Goal: Task Accomplishment & Management: Complete application form

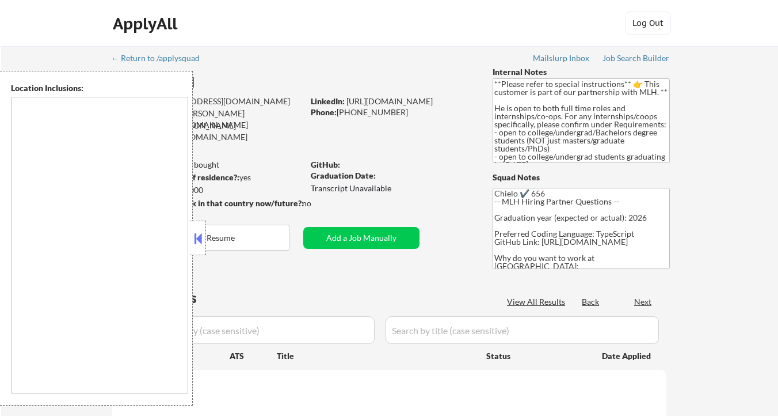
type textarea "New York, NY Jersey City, NJ Hoboken, NJ Weehawken, NJ Union City, NJ West New …"
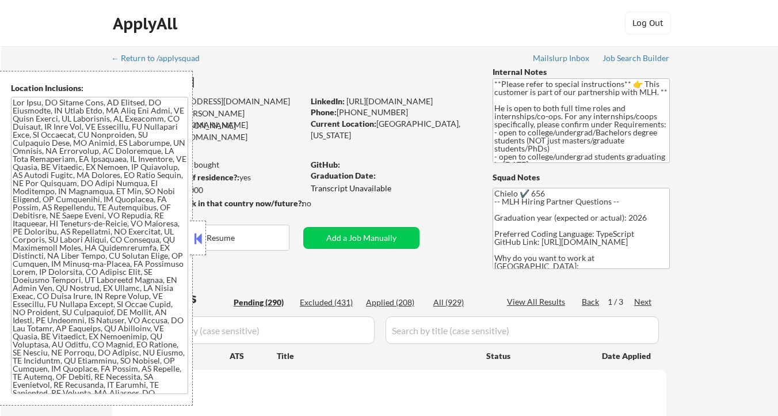
click at [190, 242] on div at bounding box center [198, 237] width 16 height 35
select select ""pending""
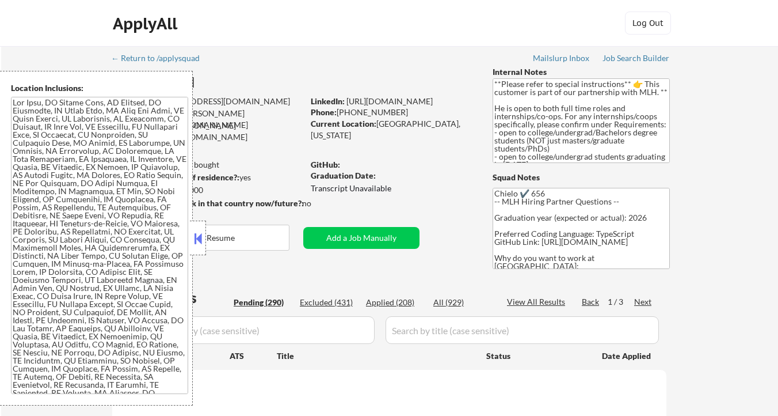
select select ""pending""
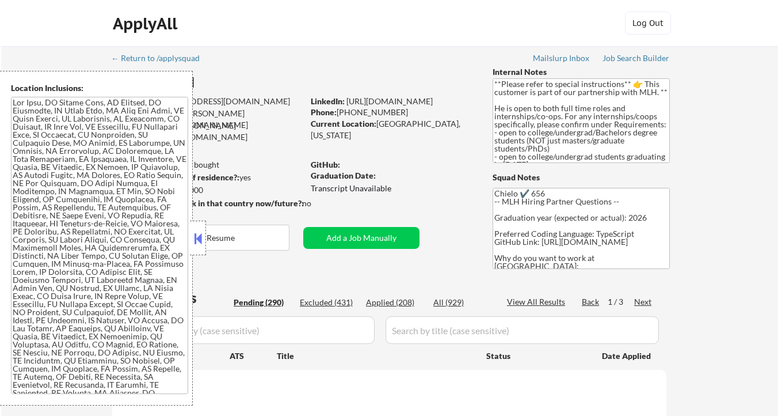
select select ""pending""
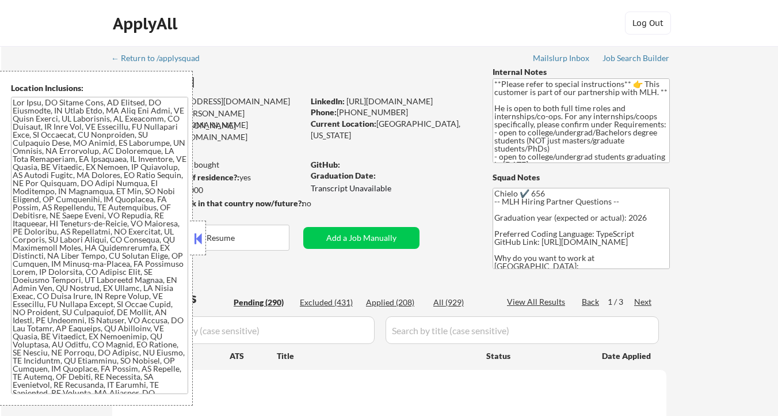
select select ""pending""
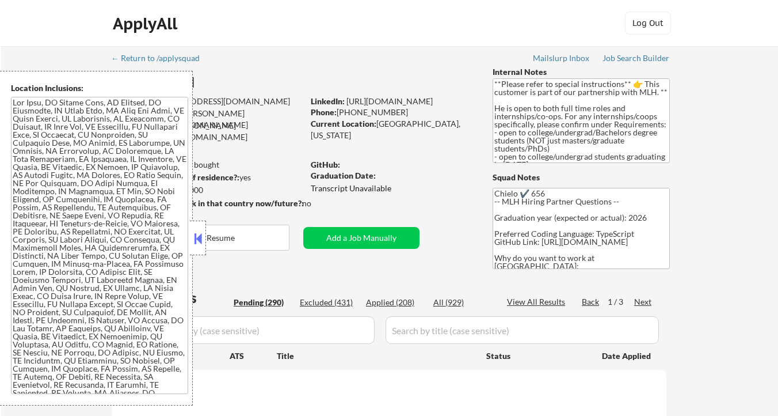
select select ""pending""
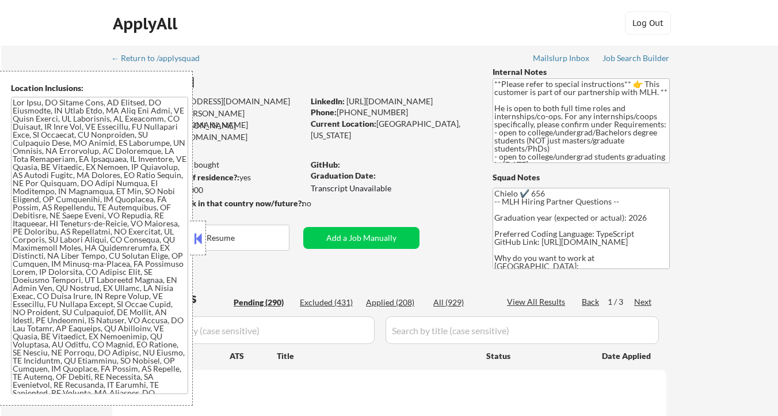
select select ""pending""
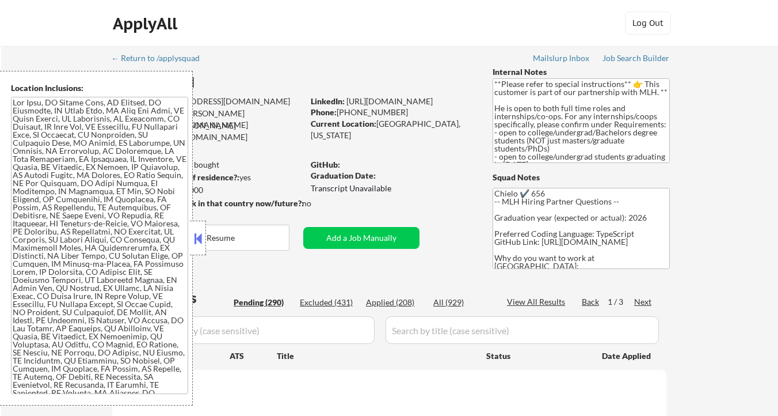
select select ""pending""
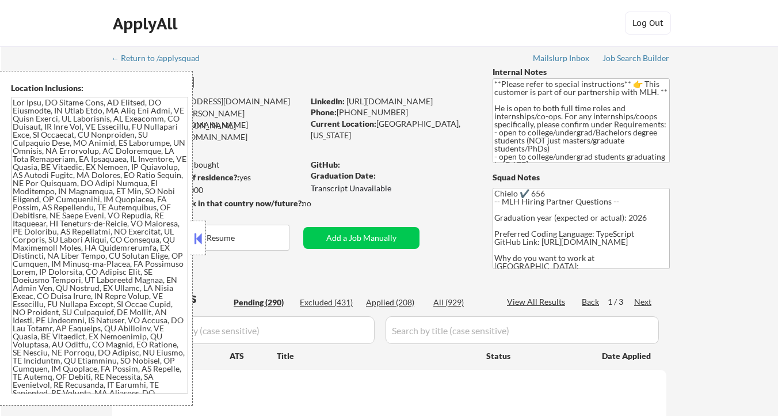
select select ""pending""
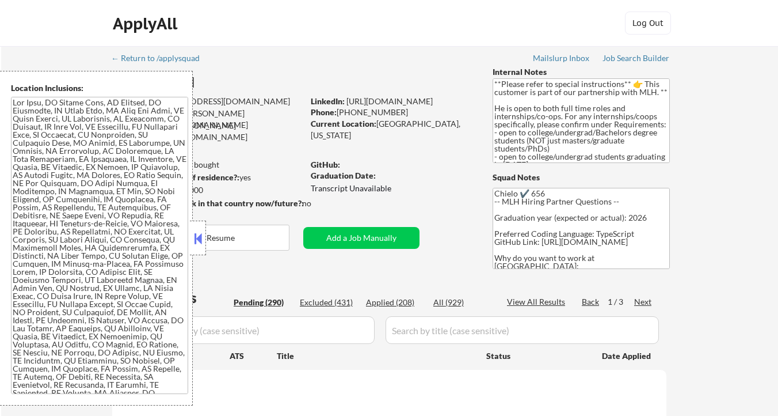
select select ""pending""
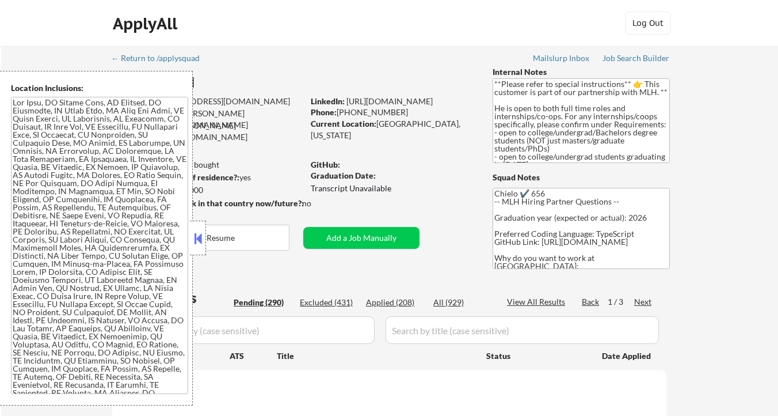
select select ""pending""
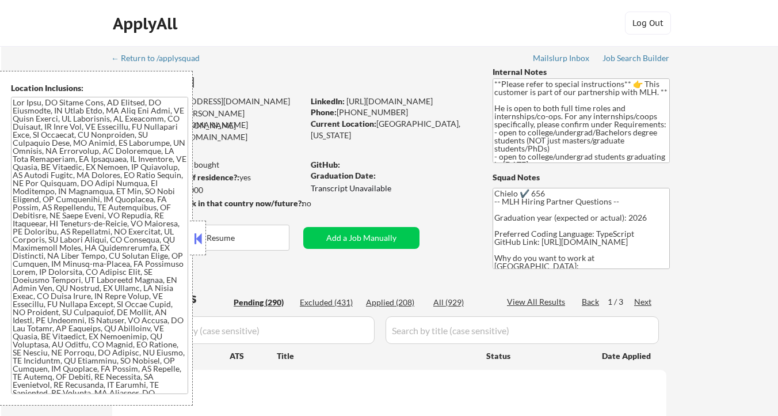
select select ""pending""
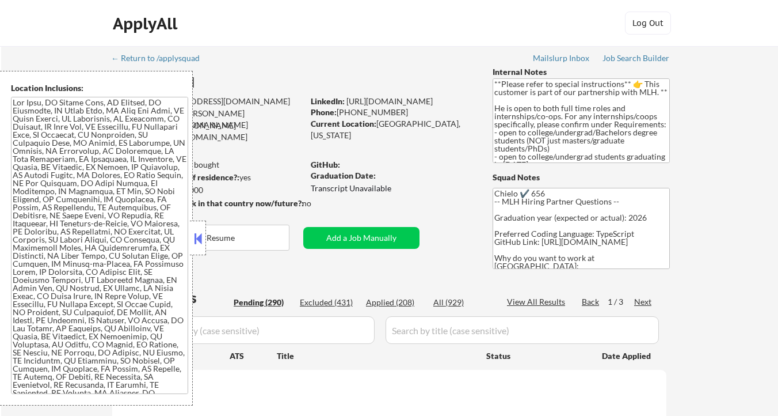
select select ""pending""
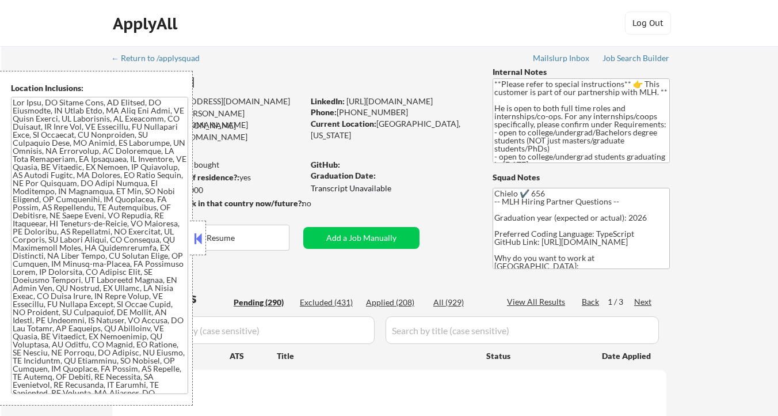
select select ""pending""
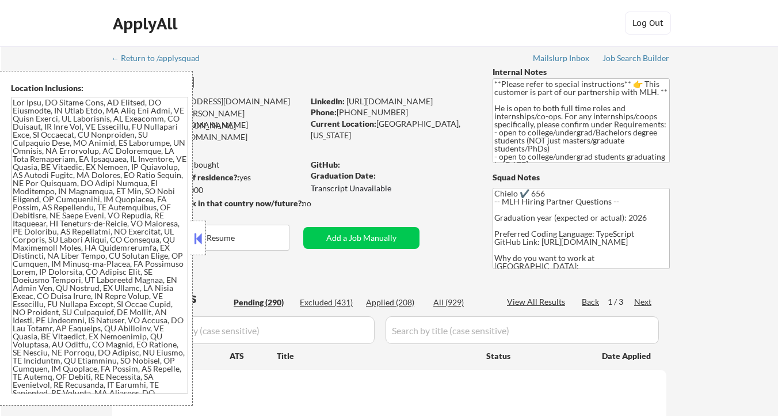
select select ""pending""
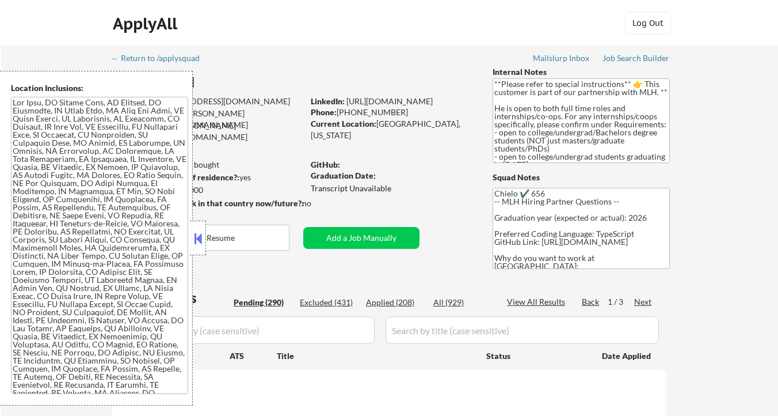
select select ""pending""
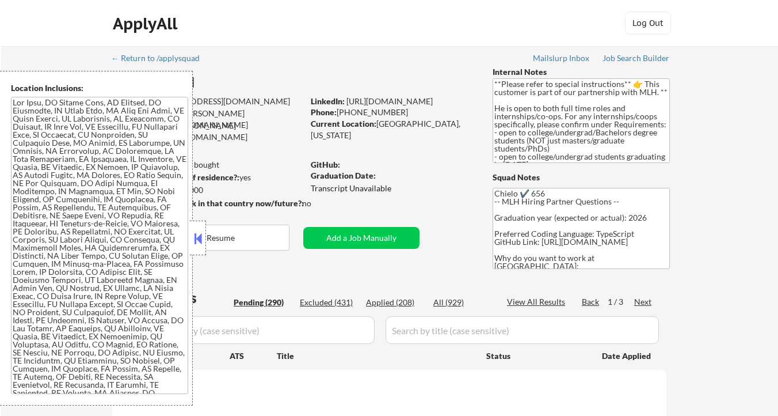
select select ""pending""
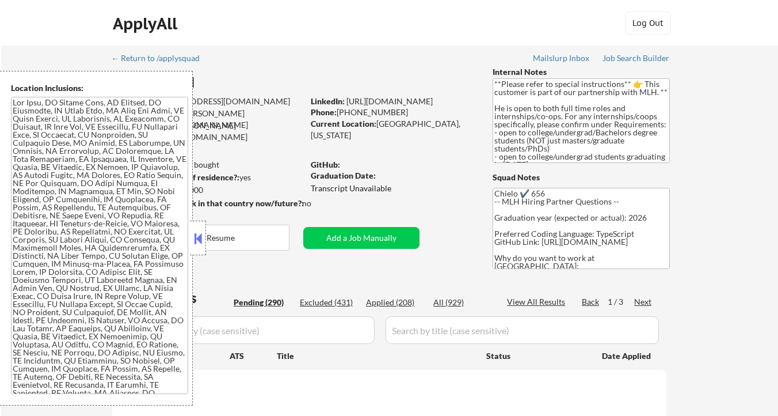
select select ""pending""
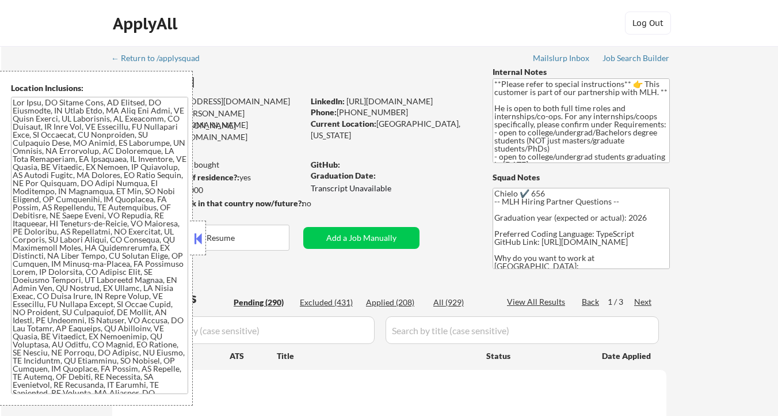
select select ""pending""
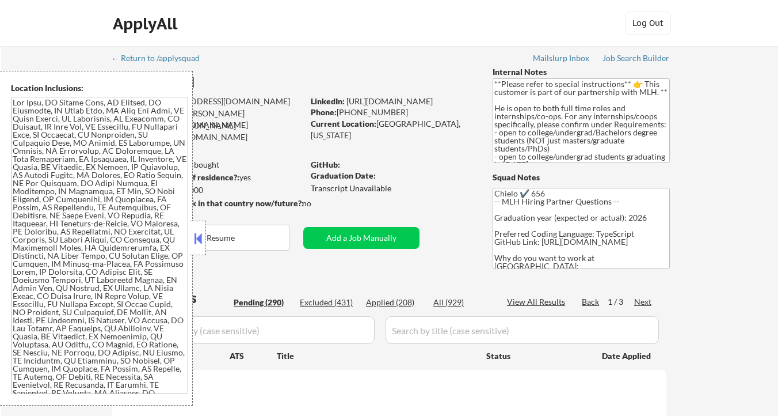
select select ""pending""
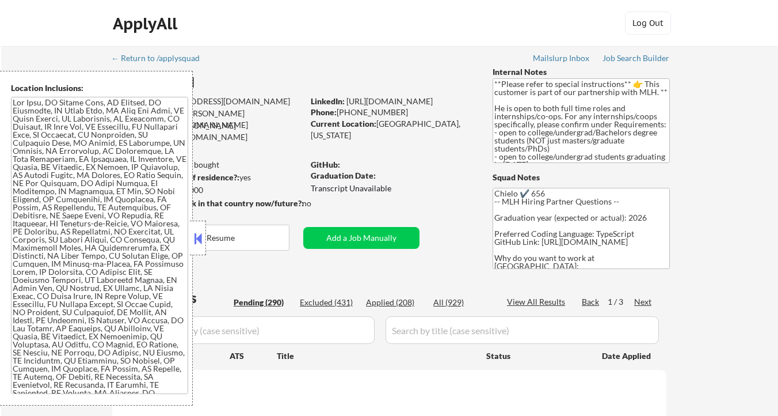
select select ""pending""
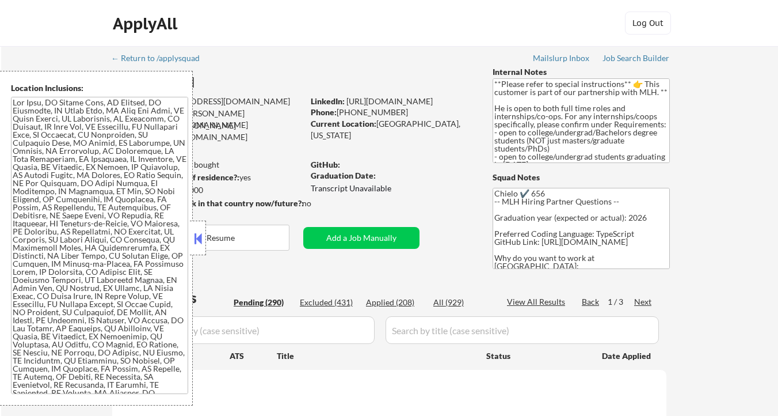
select select ""pending""
click at [197, 240] on button at bounding box center [198, 238] width 13 height 17
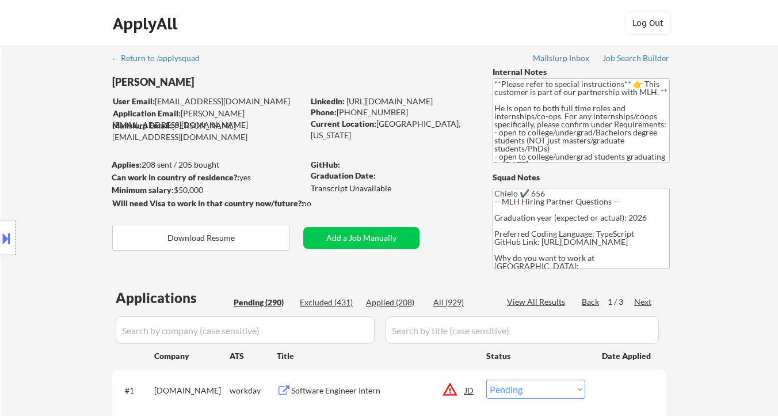
click at [250, 176] on div "Can work in country of residence?: yes" at bounding box center [206, 178] width 188 height 12
click at [160, 163] on div "Location Inclusions:" at bounding box center [103, 238] width 206 height 334
click at [185, 189] on div "Location Inclusions:" at bounding box center [103, 238] width 206 height 334
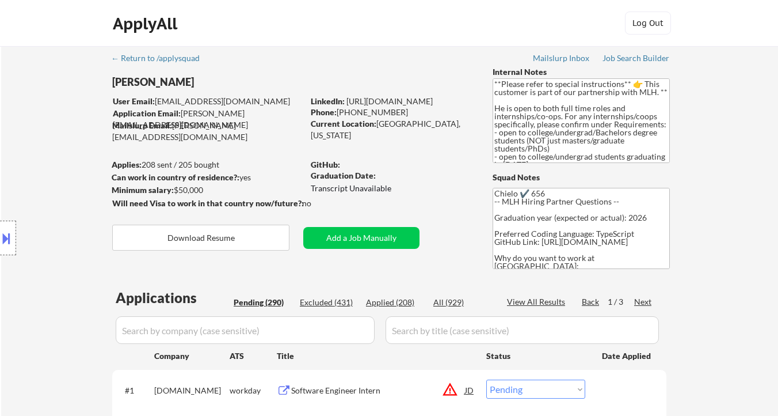
click at [185, 189] on div "Location Inclusions:" at bounding box center [103, 238] width 206 height 334
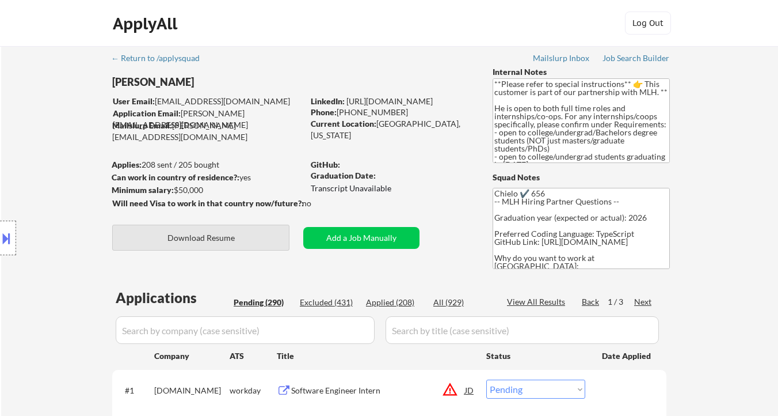
click at [236, 231] on button "Download Resume" at bounding box center [200, 237] width 177 height 26
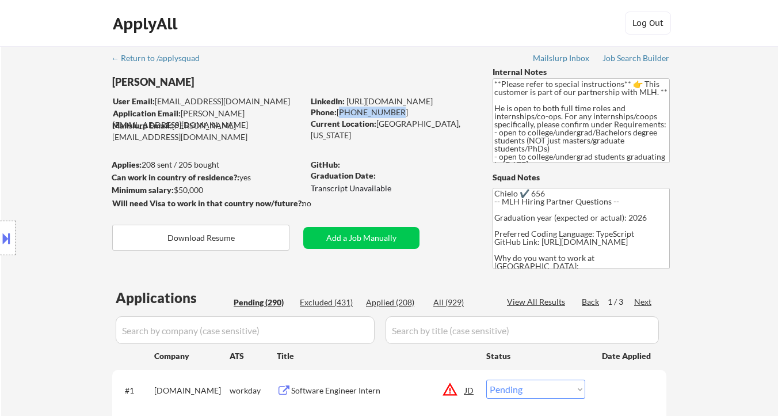
drag, startPoint x: 339, startPoint y: 110, endPoint x: 393, endPoint y: 110, distance: 53.5
click at [393, 110] on div "Phone: 934-218-7852" at bounding box center [392, 112] width 163 height 12
copy div "934-218-7852"
click at [554, 226] on textarea "Chielo ✔️ 656 -- MLH Hiring Partner Questions -- Graduation year (expected or a…" at bounding box center [581, 228] width 177 height 81
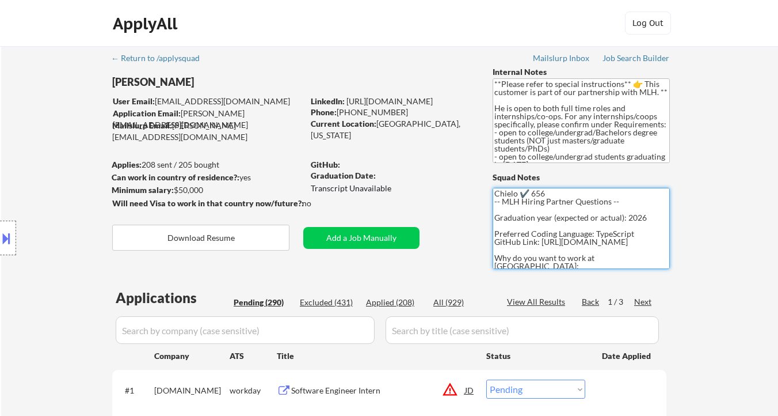
click at [5, 235] on button at bounding box center [6, 237] width 13 height 19
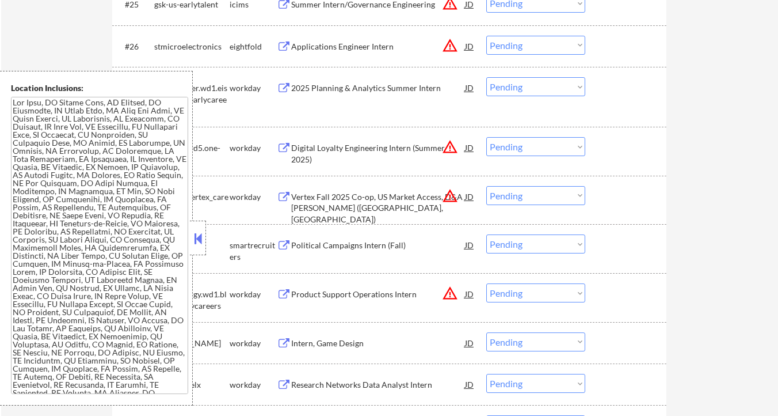
scroll to position [3107, 0]
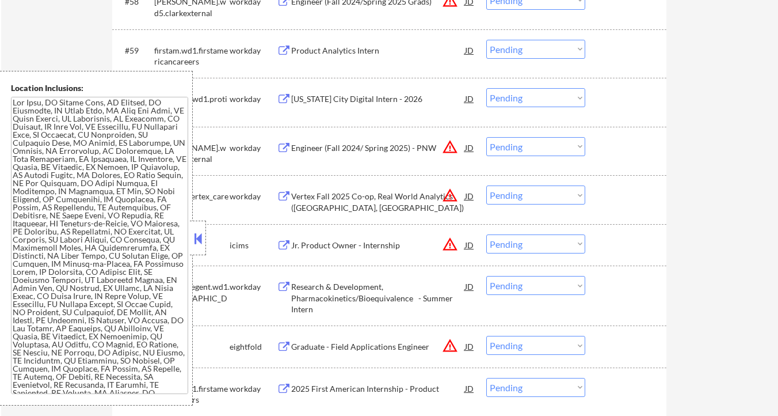
click at [203, 235] on button at bounding box center [198, 238] width 13 height 17
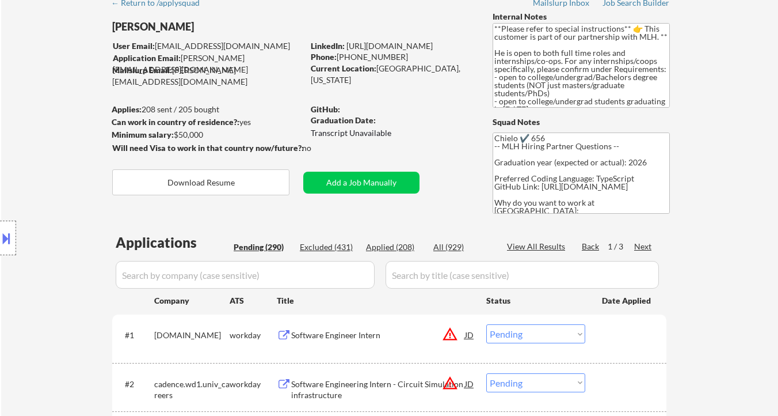
scroll to position [57, 0]
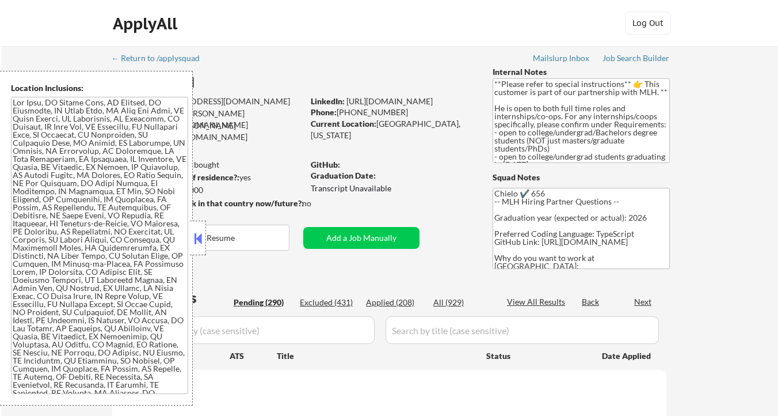
select select ""pending""
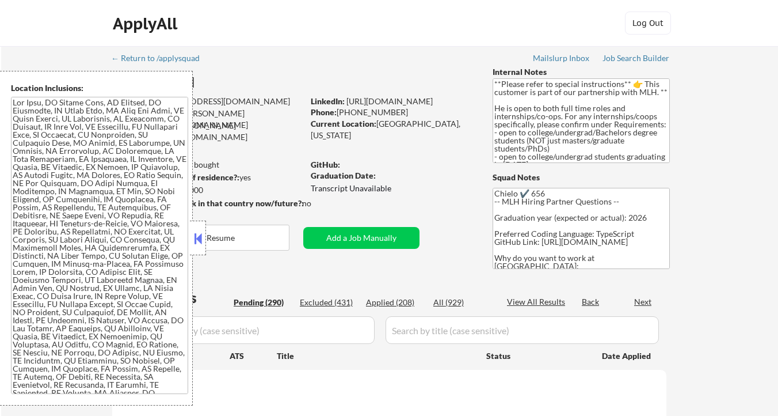
select select ""pending""
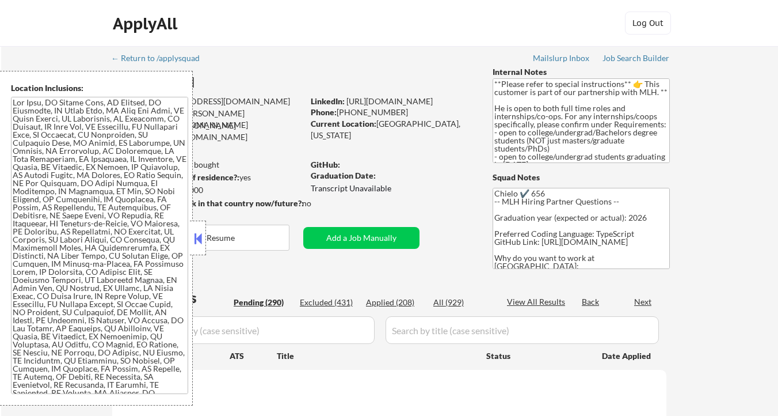
select select ""pending""
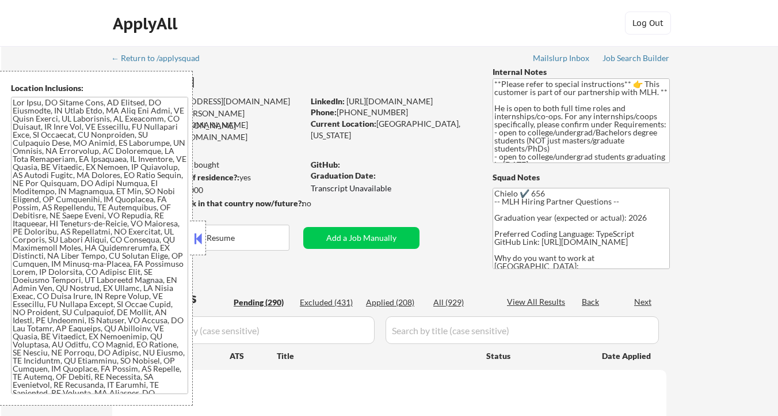
select select ""pending""
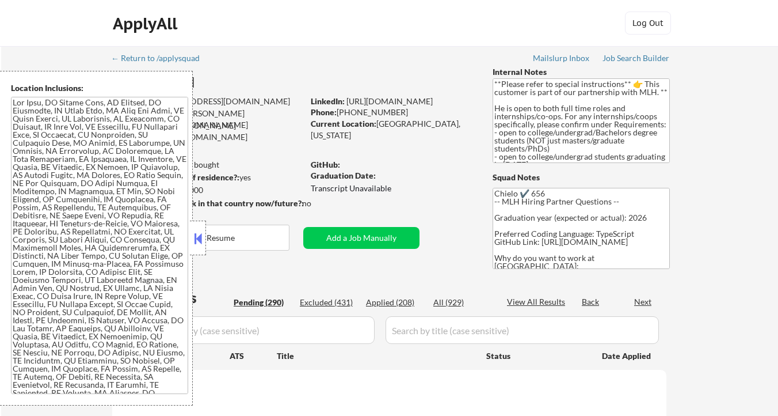
select select ""pending""
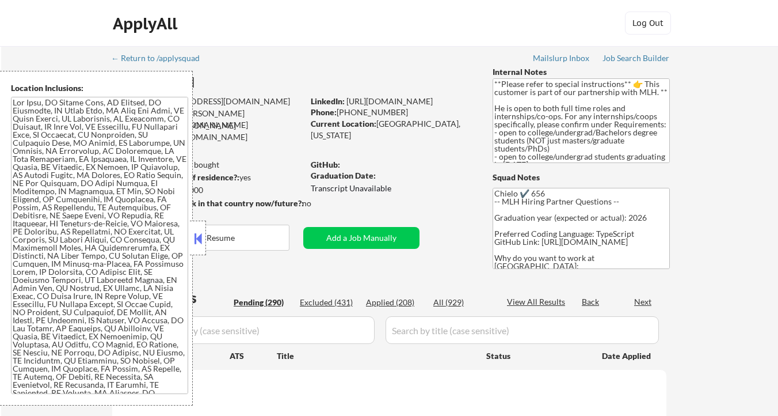
select select ""pending""
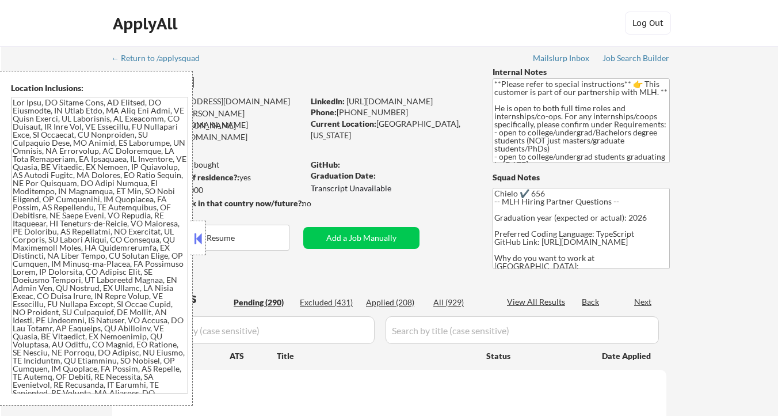
select select ""pending""
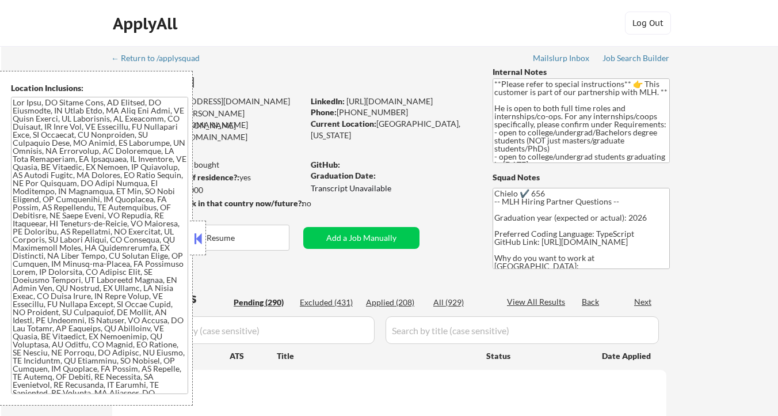
select select ""pending""
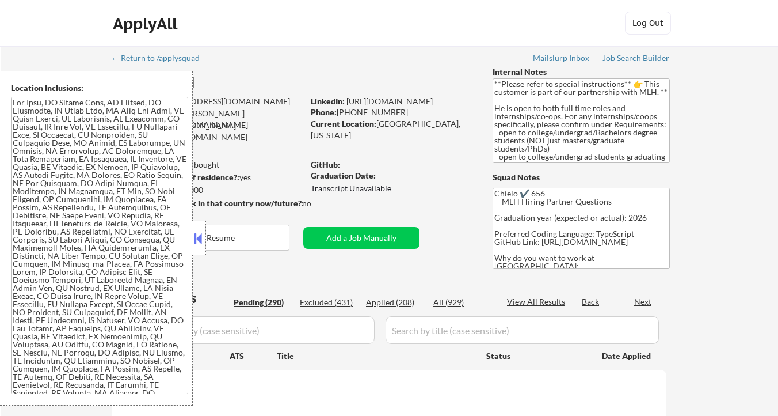
select select ""pending""
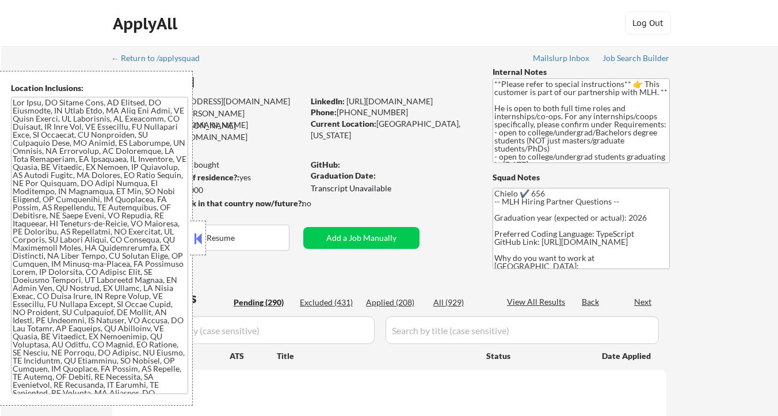
select select ""pending""
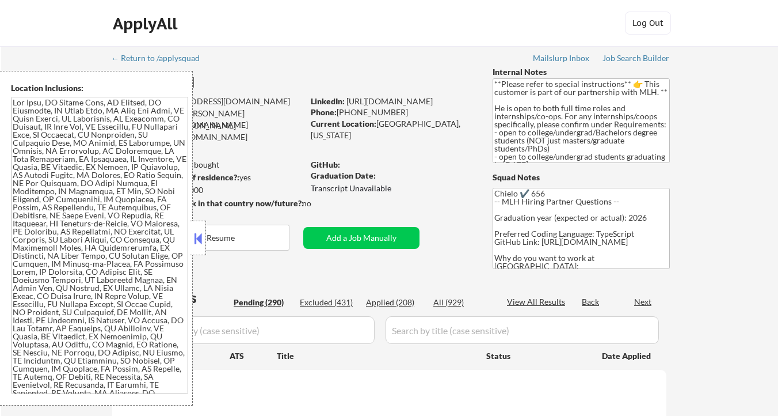
select select ""pending""
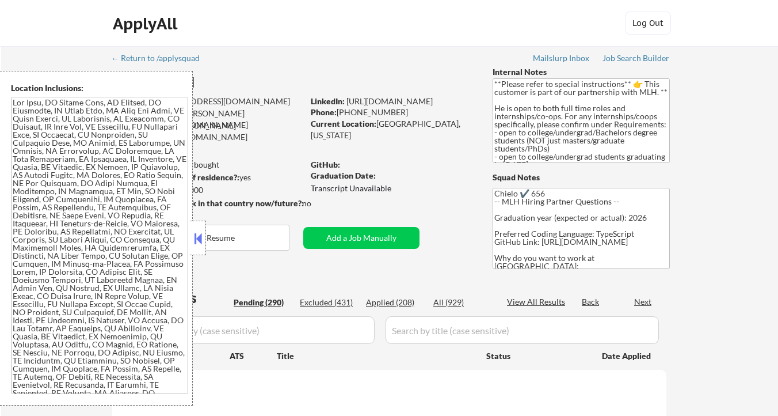
select select ""pending""
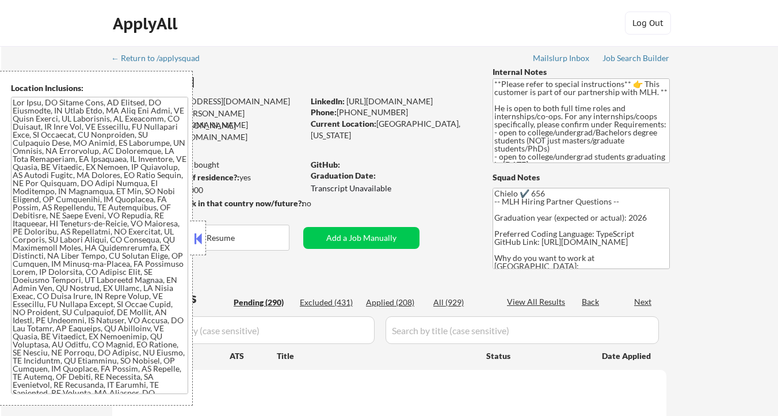
select select ""pending""
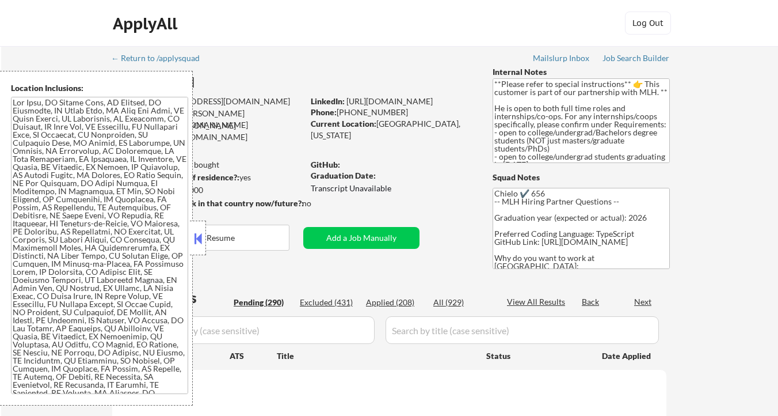
select select ""pending""
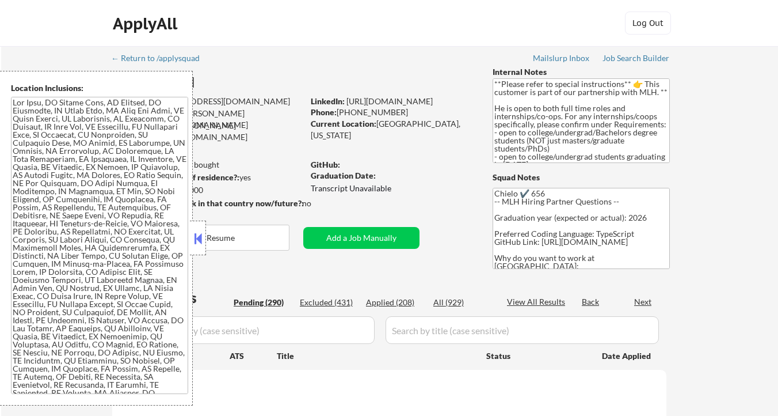
select select ""pending""
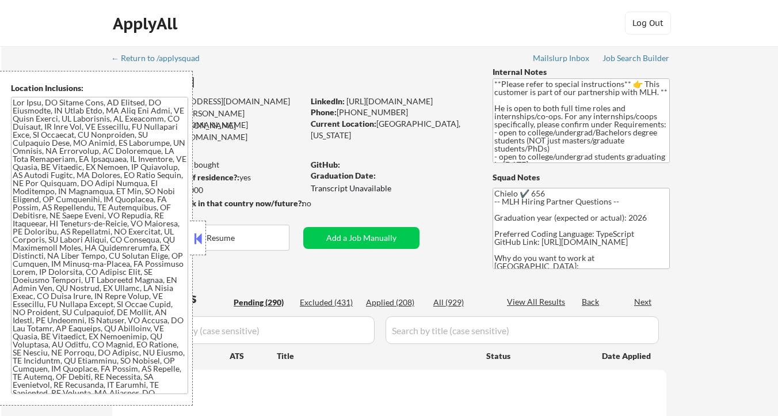
select select ""pending""
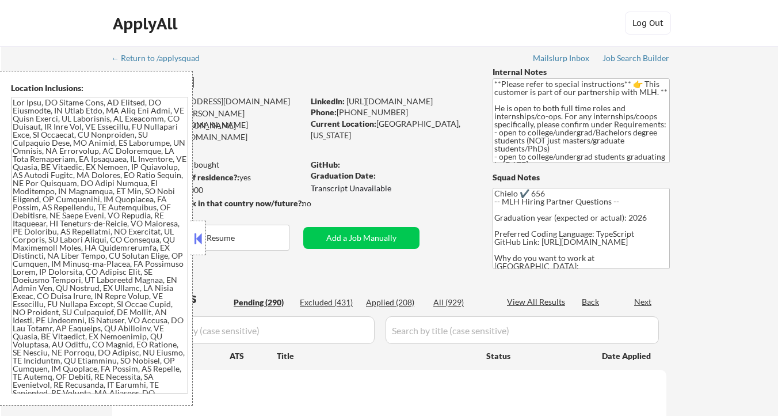
select select ""pending""
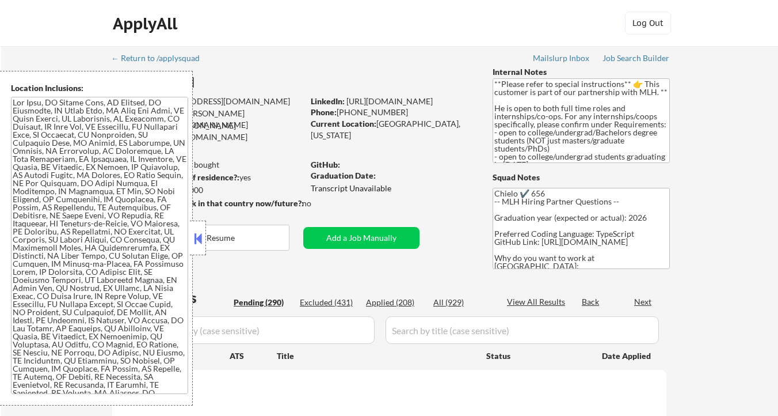
select select ""pending""
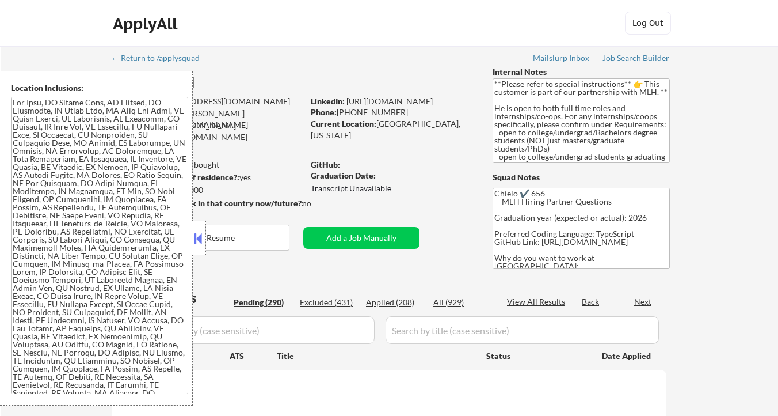
select select ""pending""
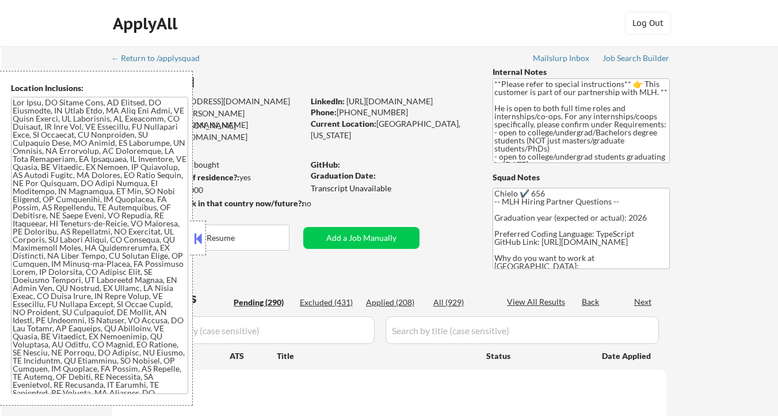
select select ""pending""
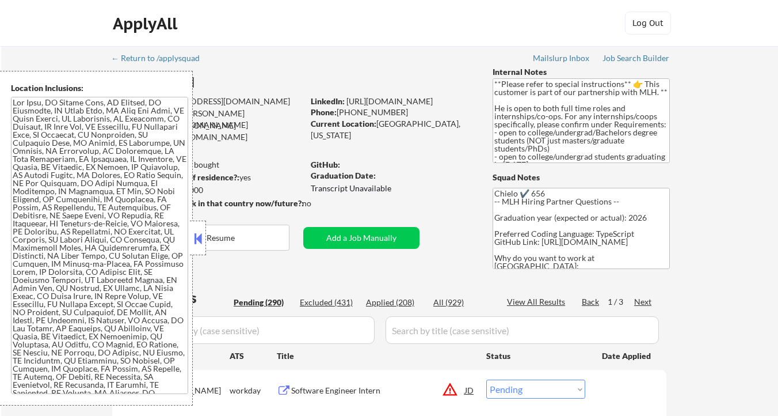
scroll to position [57, 0]
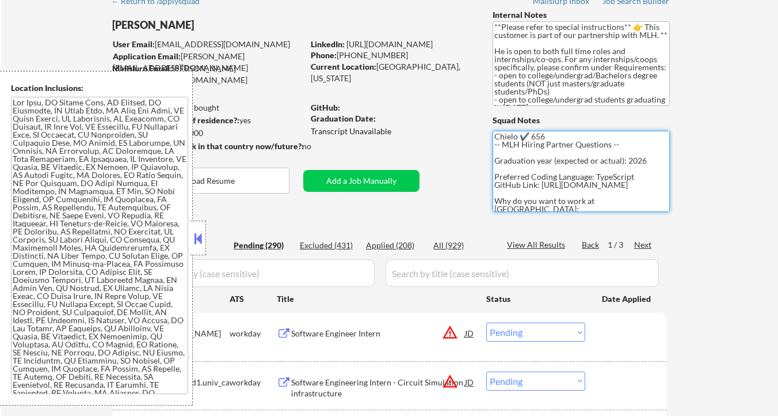
click at [570, 172] on textarea "Chielo ✔️ 656 -- MLH Hiring Partner Questions -- Graduation year (expected or a…" at bounding box center [581, 171] width 177 height 81
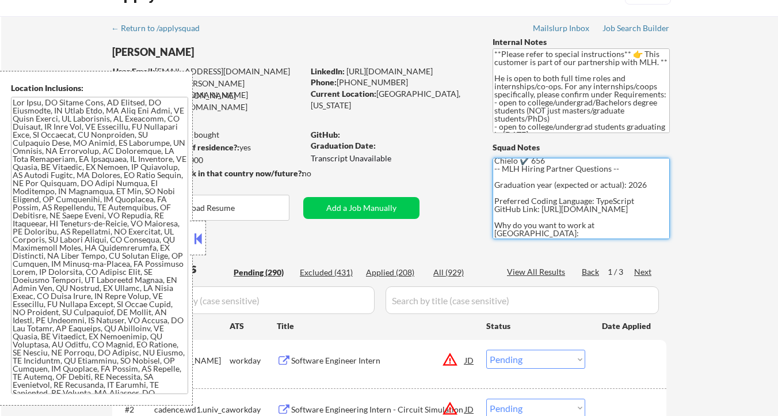
scroll to position [19, 0]
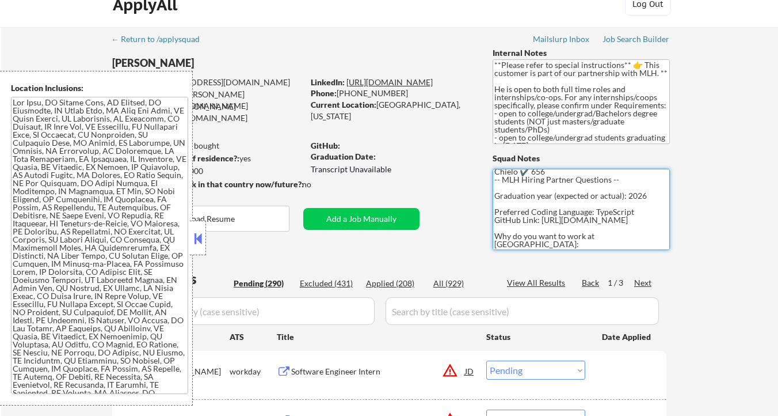
click at [417, 84] on link "https://linkedin.com/in/mikeodnis" at bounding box center [389, 82] width 86 height 10
click at [201, 245] on button at bounding box center [198, 238] width 13 height 17
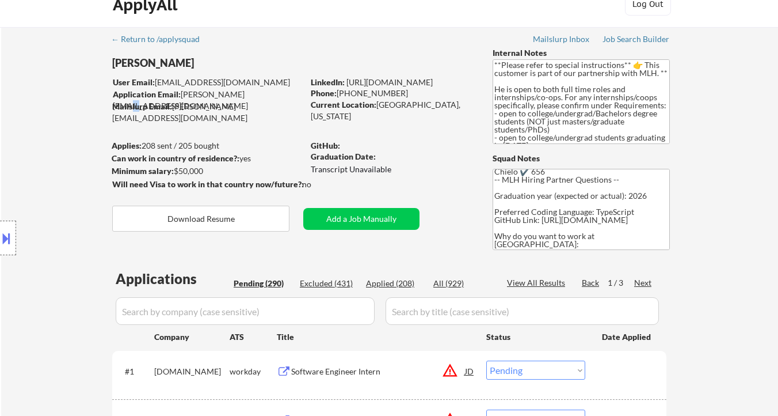
drag, startPoint x: 259, startPoint y: 92, endPoint x: 247, endPoint y: 92, distance: 12.1
click at [247, 92] on div "Application Email: mike@mikeodnis.dev" at bounding box center [208, 100] width 190 height 22
click at [264, 97] on div "Application Email: mike@mikeodnis.dev" at bounding box center [208, 100] width 190 height 22
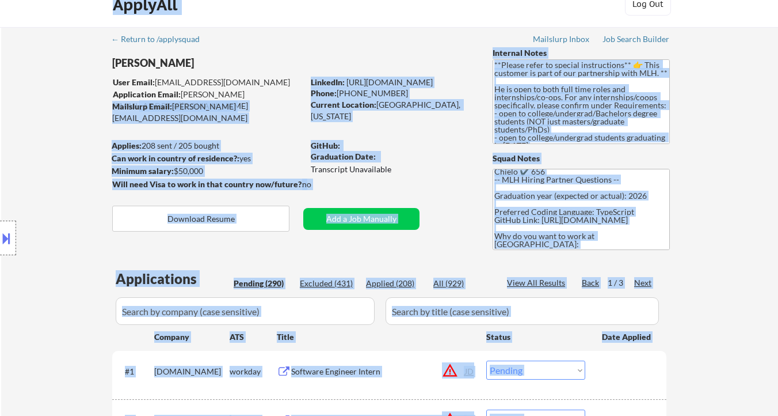
drag, startPoint x: 257, startPoint y: 97, endPoint x: 186, endPoint y: 93, distance: 71.4
click at [185, 94] on body "← Return to /applysquad Mailslurp Inbox Job Search Builder Mike Odnis User Emai…" at bounding box center [389, 189] width 778 height 416
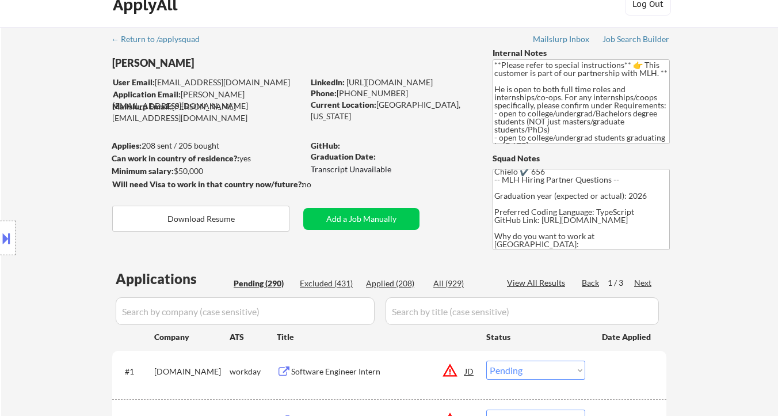
click at [205, 87] on div "Location Inclusions:" at bounding box center [103, 238] width 206 height 334
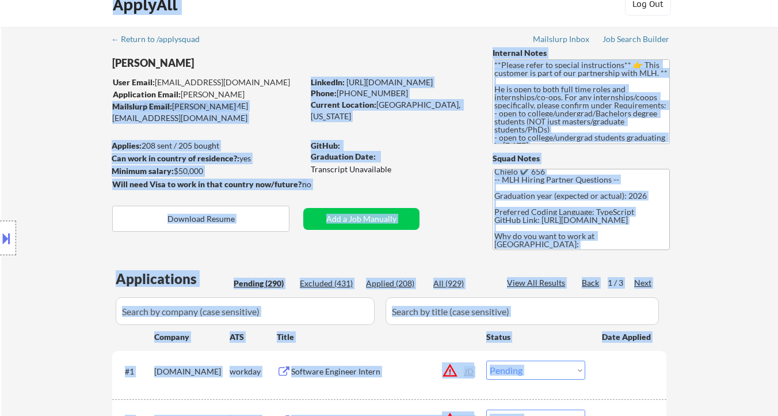
drag, startPoint x: 182, startPoint y: 94, endPoint x: 261, endPoint y: 97, distance: 78.3
click at [261, 97] on body "← Return to /applysquad Mailslurp Inbox Job Search Builder Mike Odnis User Emai…" at bounding box center [389, 189] width 778 height 416
click at [261, 97] on div "Application Email: mike@mikeodnis.dev" at bounding box center [208, 100] width 190 height 22
drag, startPoint x: 256, startPoint y: 95, endPoint x: 193, endPoint y: 93, distance: 62.8
click at [193, 93] on body "← Return to /applysquad Mailslurp Inbox Job Search Builder Mike Odnis User Emai…" at bounding box center [389, 189] width 778 height 416
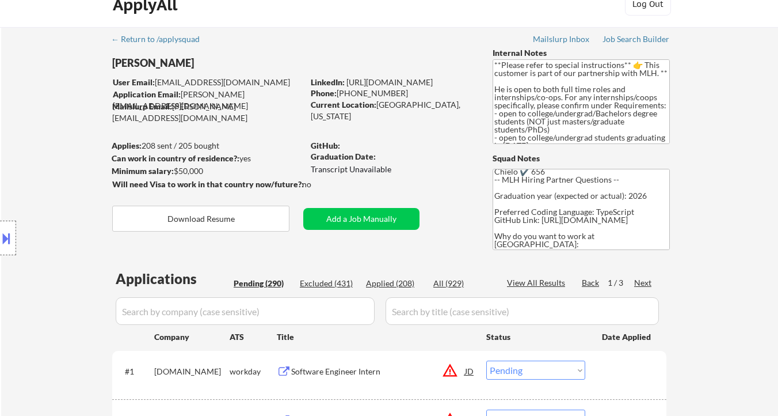
click at [289, 87] on div "User Email: mikeodnis3242004@gmail.com" at bounding box center [208, 83] width 190 height 12
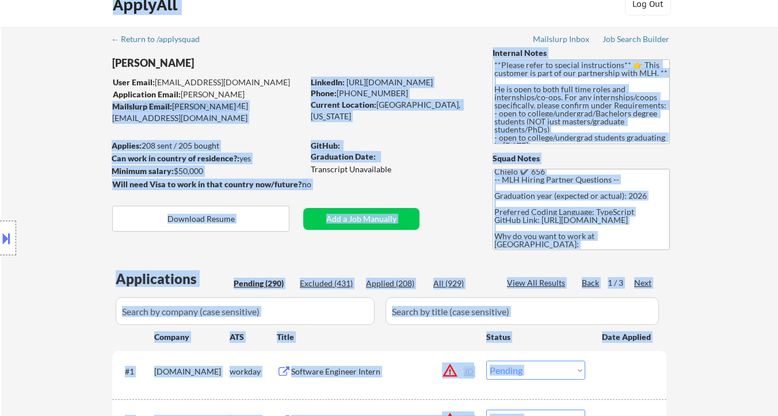
drag, startPoint x: 182, startPoint y: 95, endPoint x: 242, endPoint y: 95, distance: 60.4
click at [242, 95] on body "← Return to /applysquad Mailslurp Inbox Job Search Builder Mike Odnis User Emai…" at bounding box center [389, 189] width 778 height 416
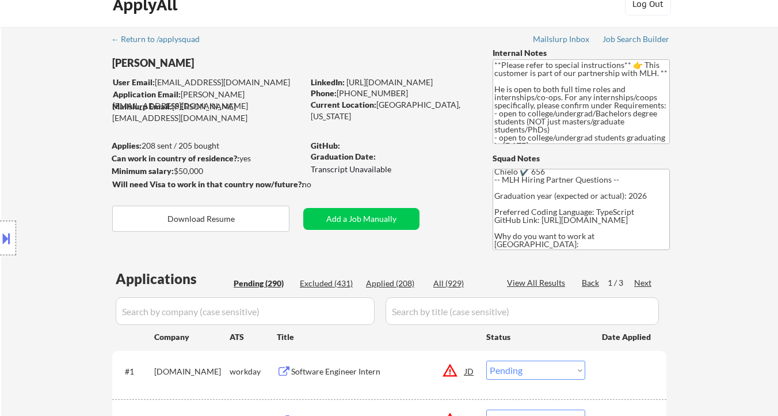
click at [267, 94] on div "Application Email: mike@mikeodnis.dev" at bounding box center [208, 100] width 190 height 22
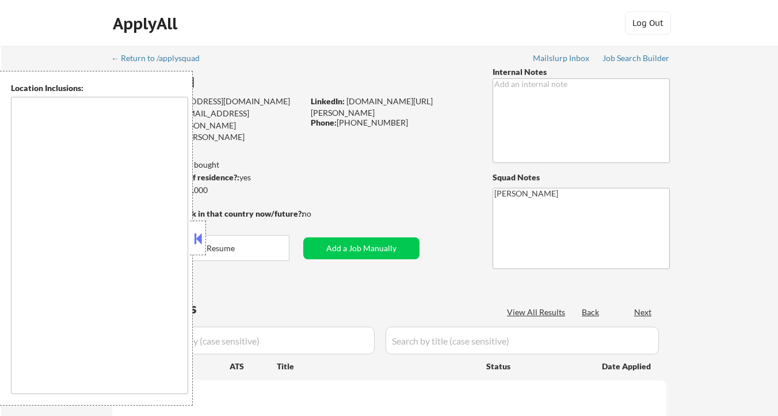
type textarea "[GEOGRAPHIC_DATA], [GEOGRAPHIC_DATA] [GEOGRAPHIC_DATA], [GEOGRAPHIC_DATA] [GEOG…"
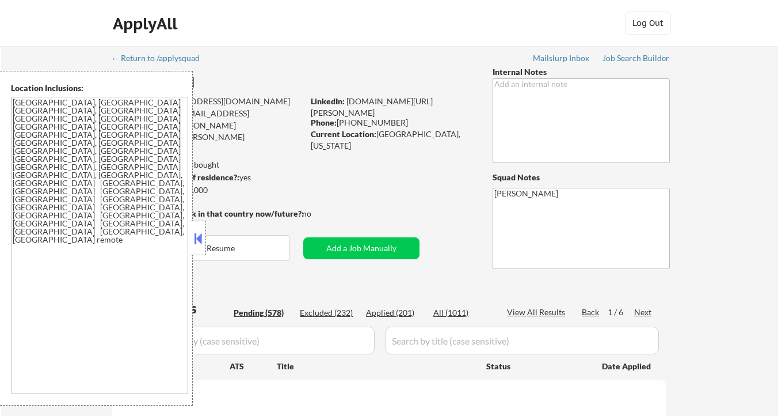
select select ""pending""
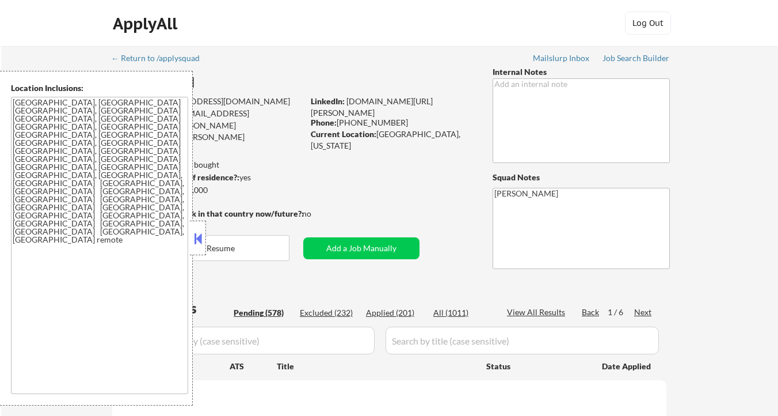
select select ""pending""
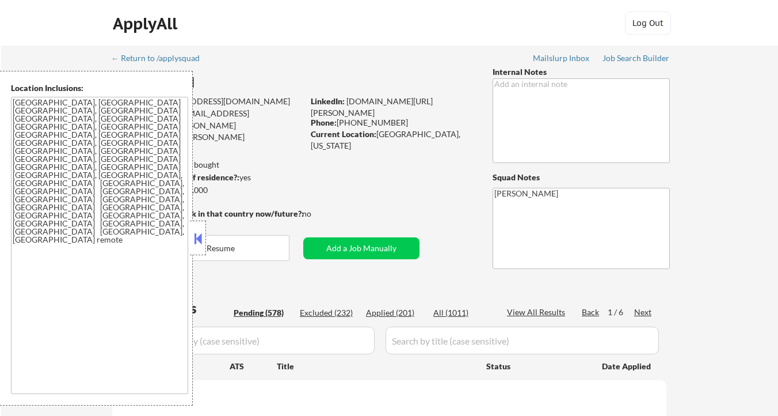
select select ""pending""
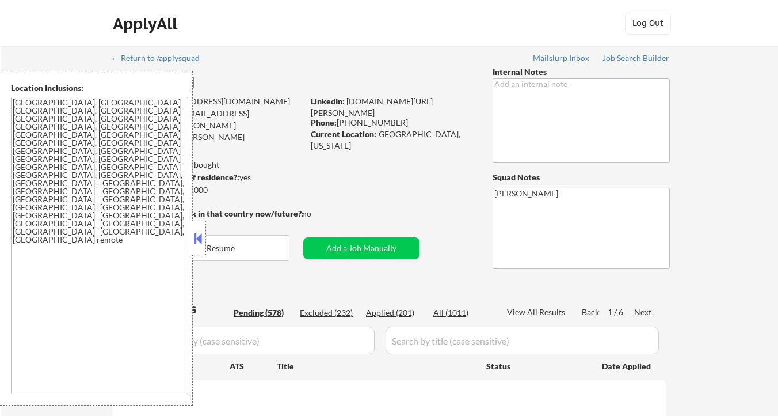
select select ""pending""
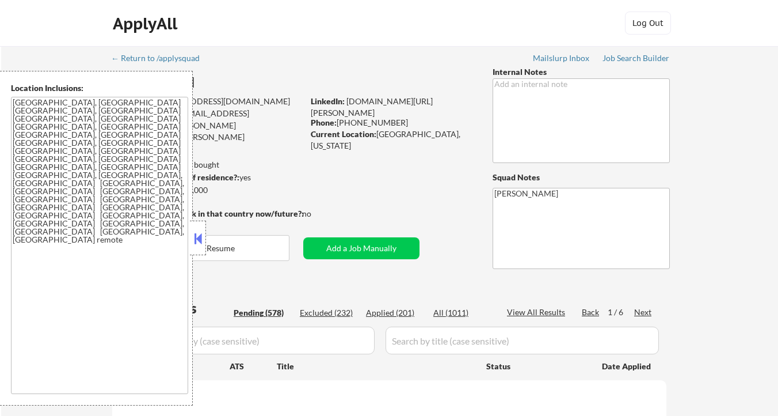
select select ""pending""
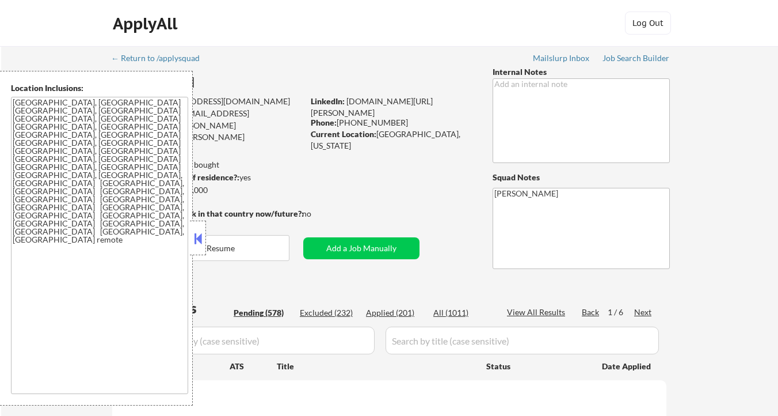
select select ""pending""
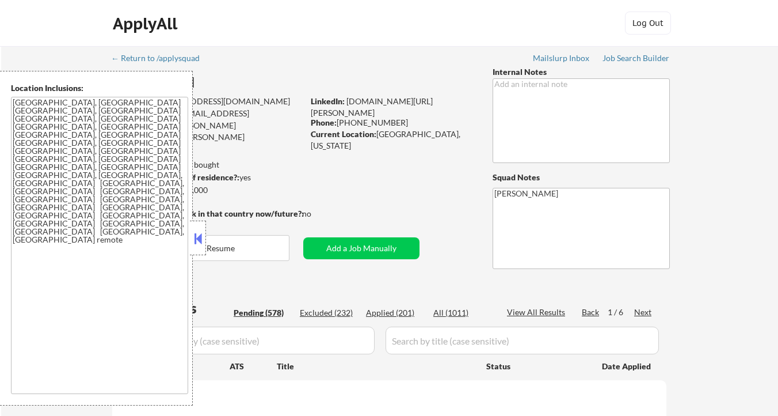
select select ""pending""
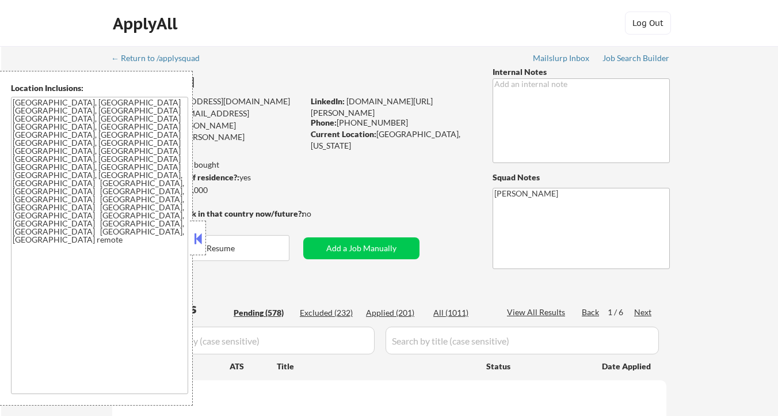
select select ""pending""
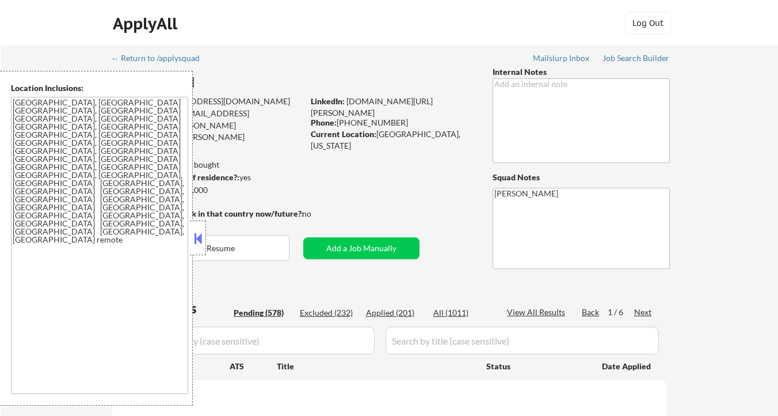
select select ""pending""
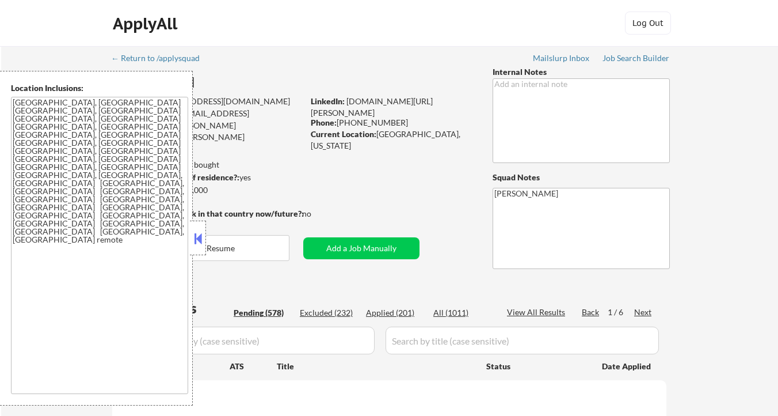
select select ""pending""
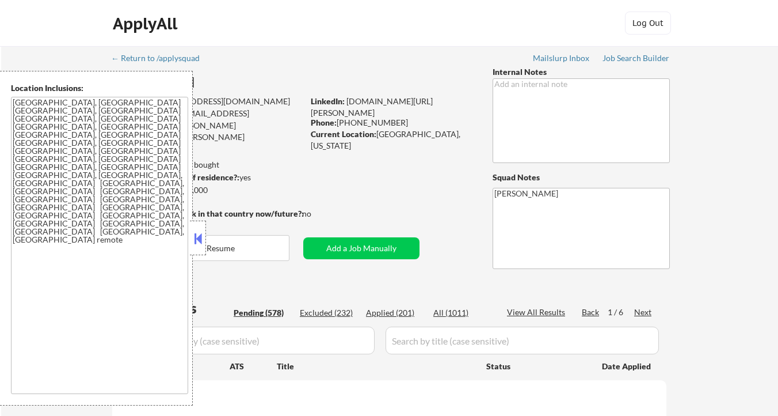
select select ""pending""
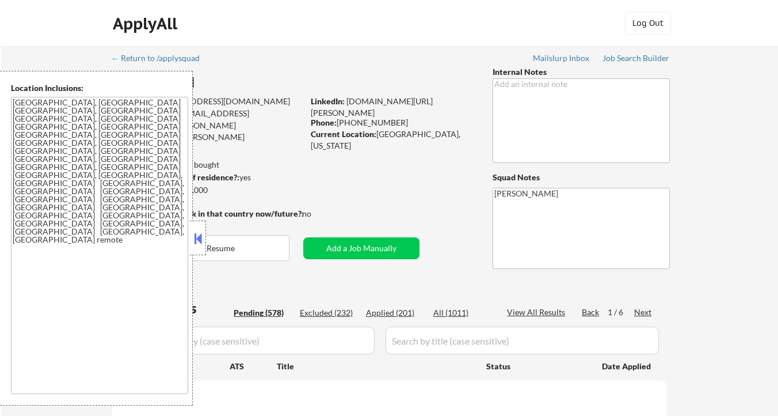
select select ""pending""
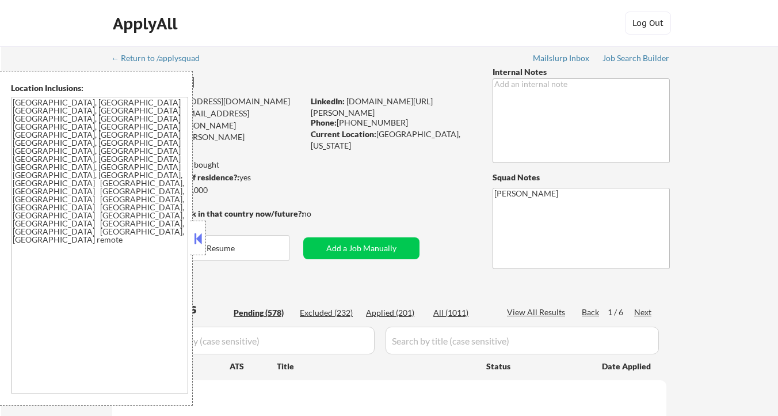
select select ""pending""
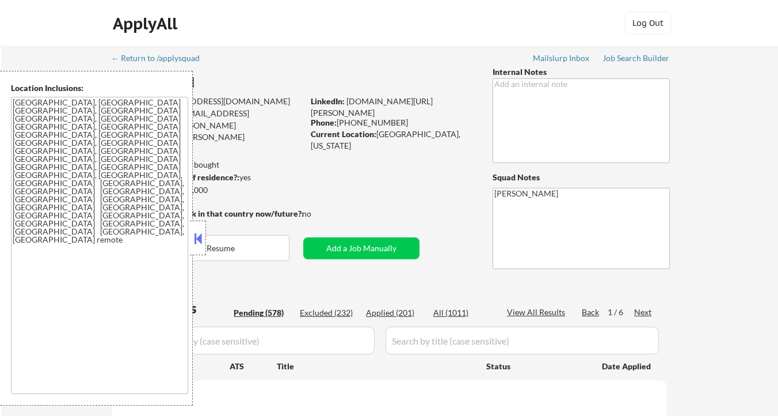
select select ""pending""
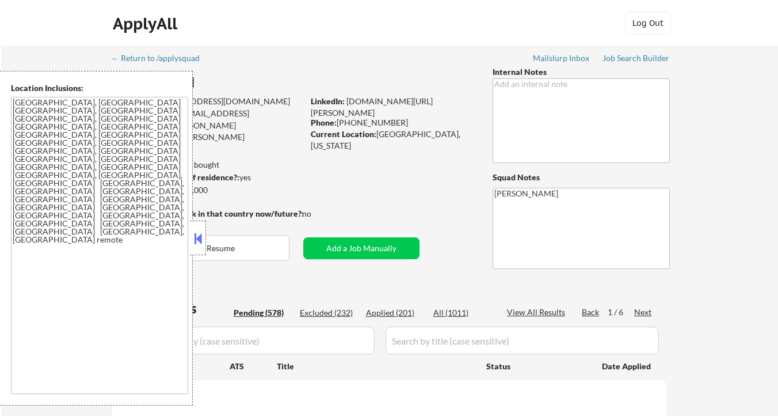
select select ""pending""
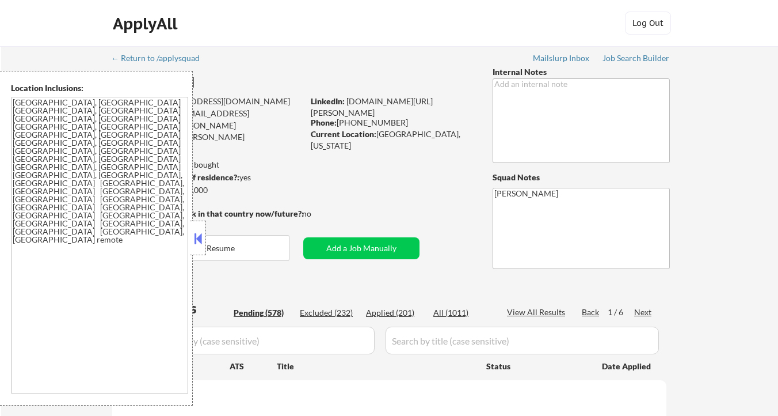
select select ""pending""
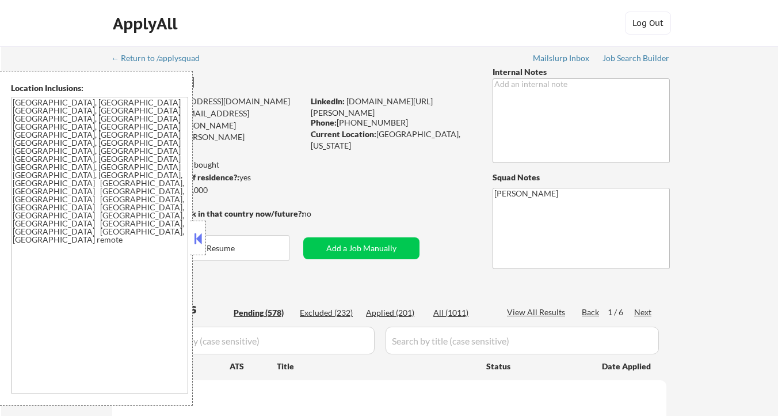
select select ""pending""
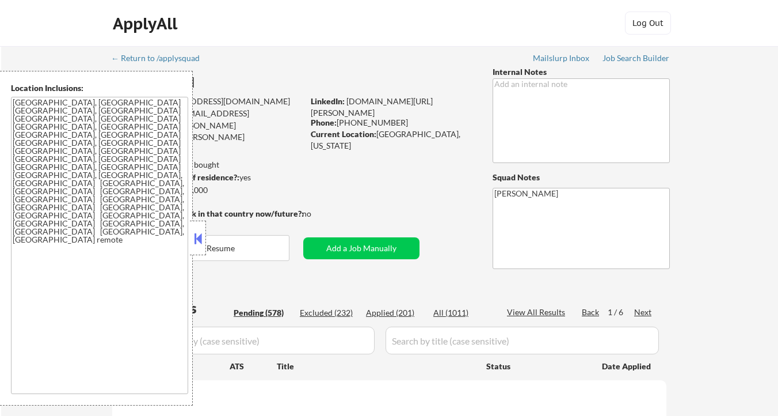
select select ""pending""
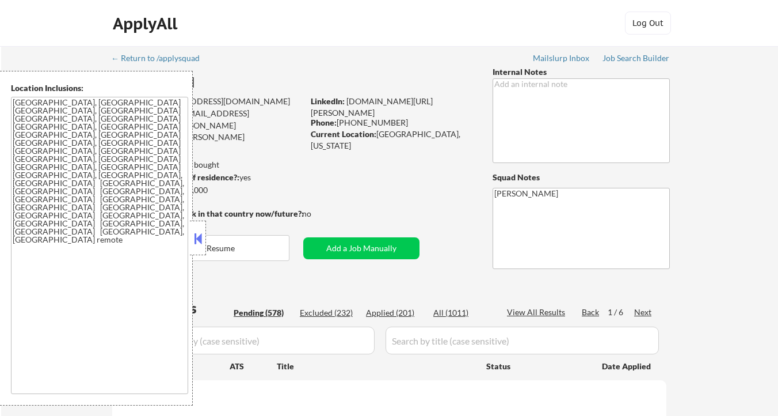
select select ""pending""
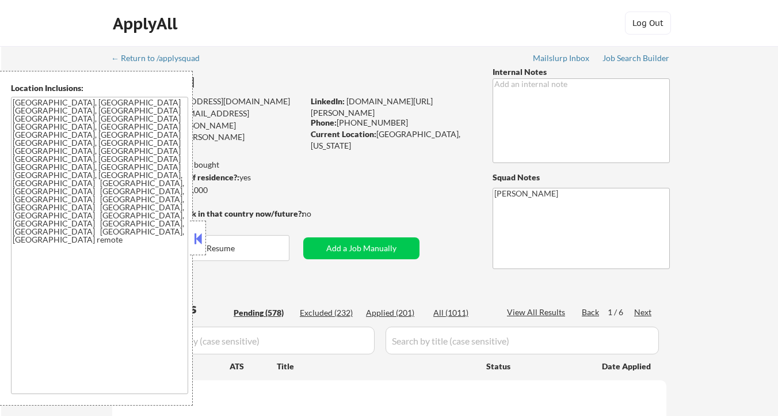
select select ""pending""
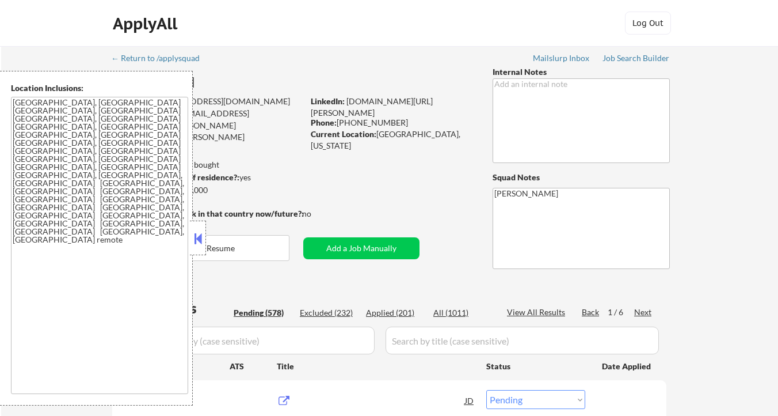
click at [198, 239] on button at bounding box center [198, 238] width 13 height 17
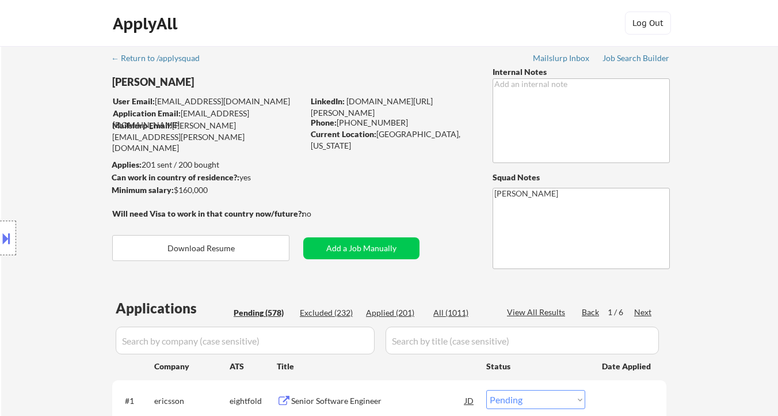
click at [15, 241] on div at bounding box center [8, 237] width 16 height 35
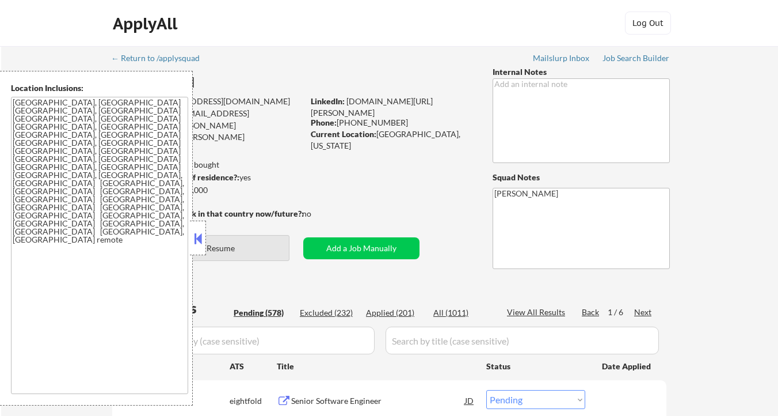
click at [199, 238] on button at bounding box center [198, 238] width 13 height 17
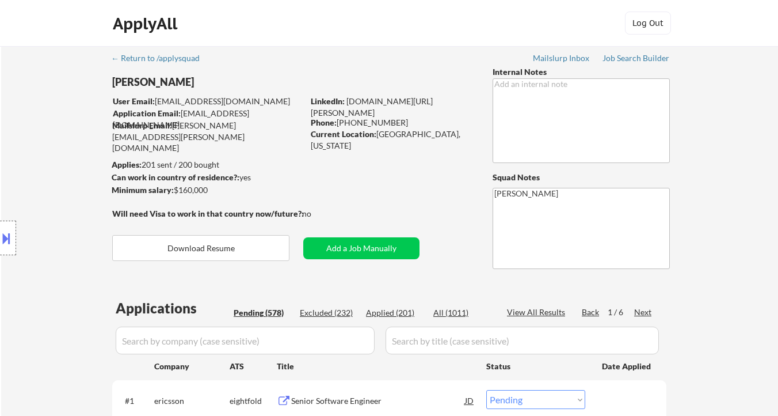
click at [134, 84] on div "Location Inclusions: Austin, TX West Lake Hills, TX Rollingwood, TX Sunset Vall…" at bounding box center [103, 238] width 206 height 334
